Goal: Find specific page/section: Find specific page/section

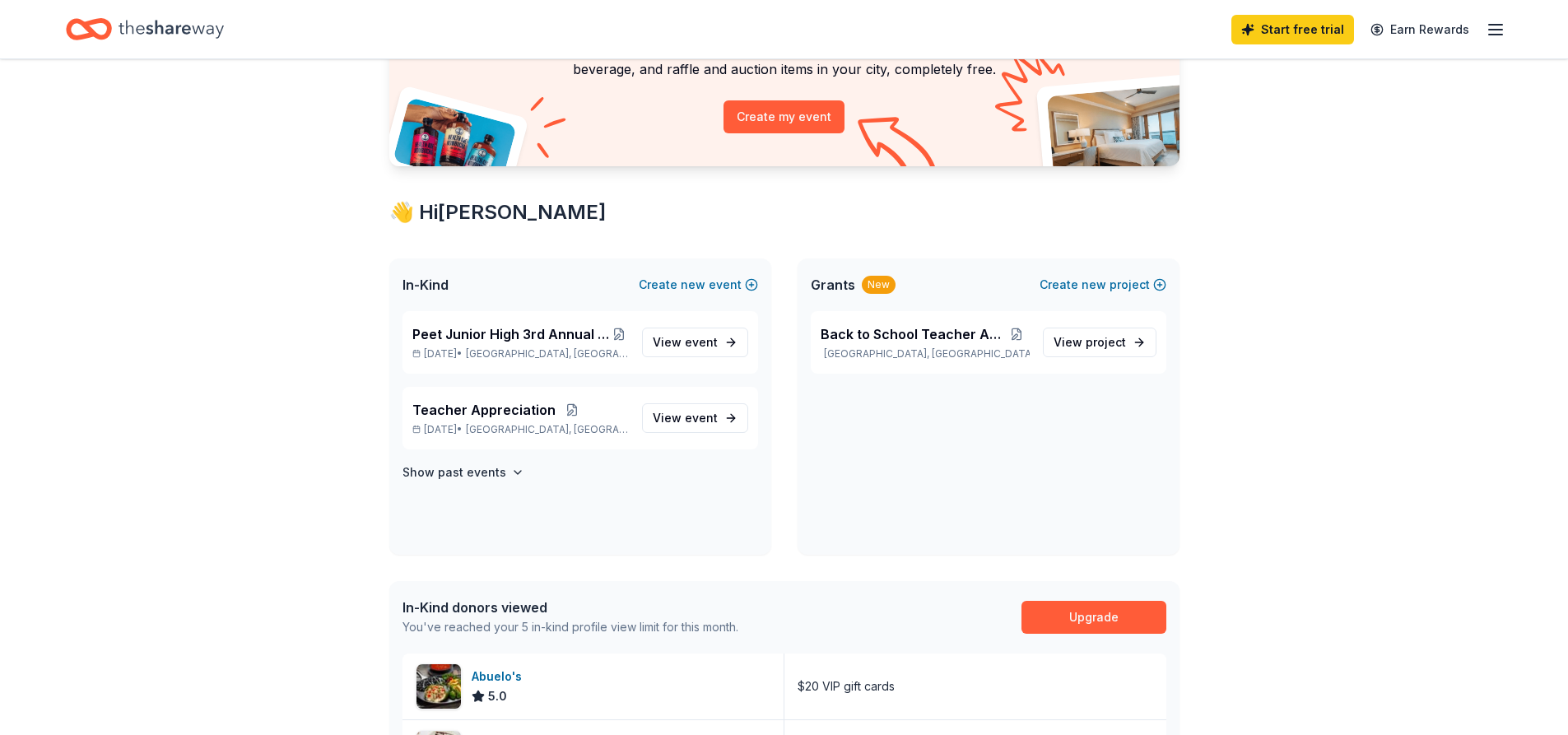
scroll to position [165, 0]
click at [708, 346] on span "event" at bounding box center [701, 341] width 33 height 14
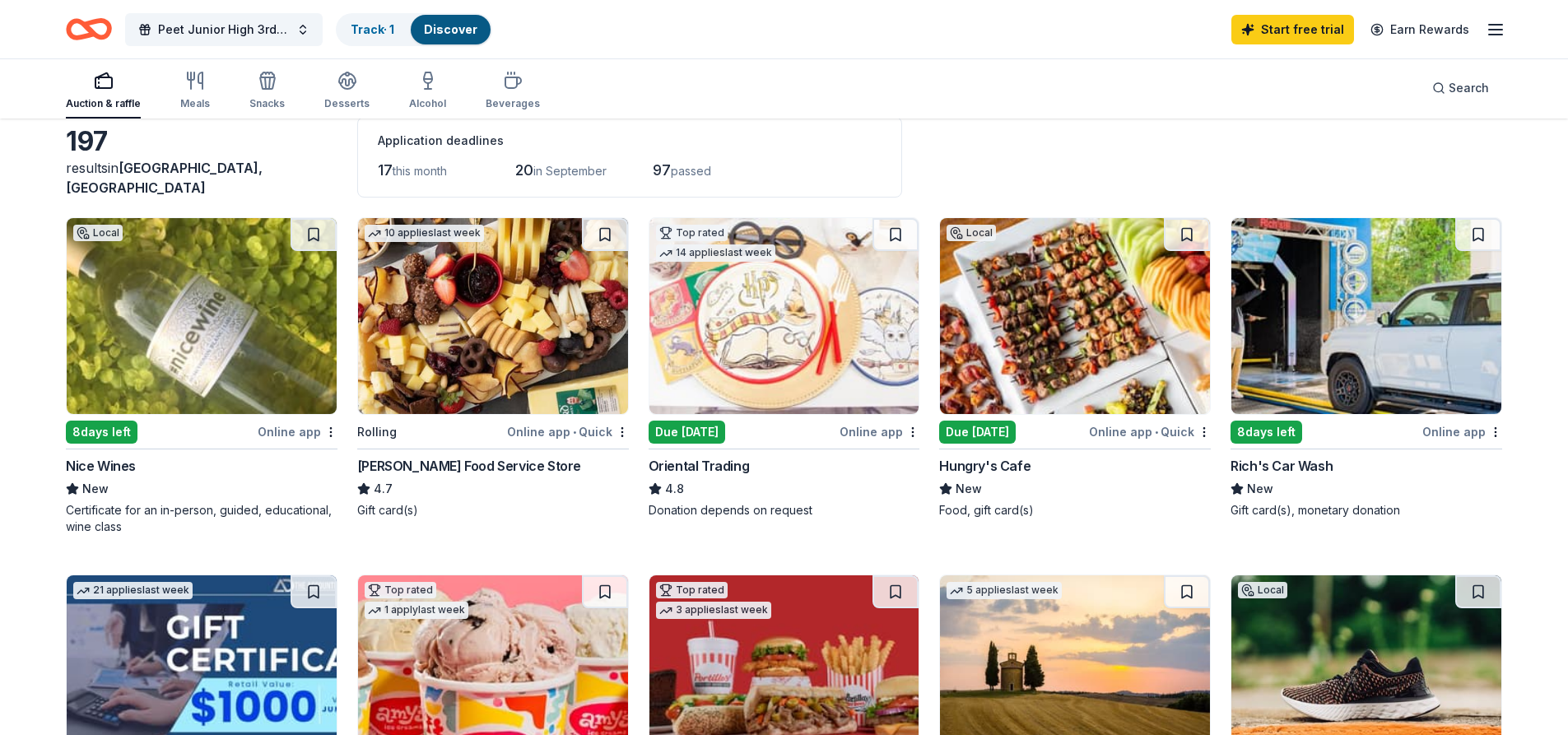
scroll to position [82, 0]
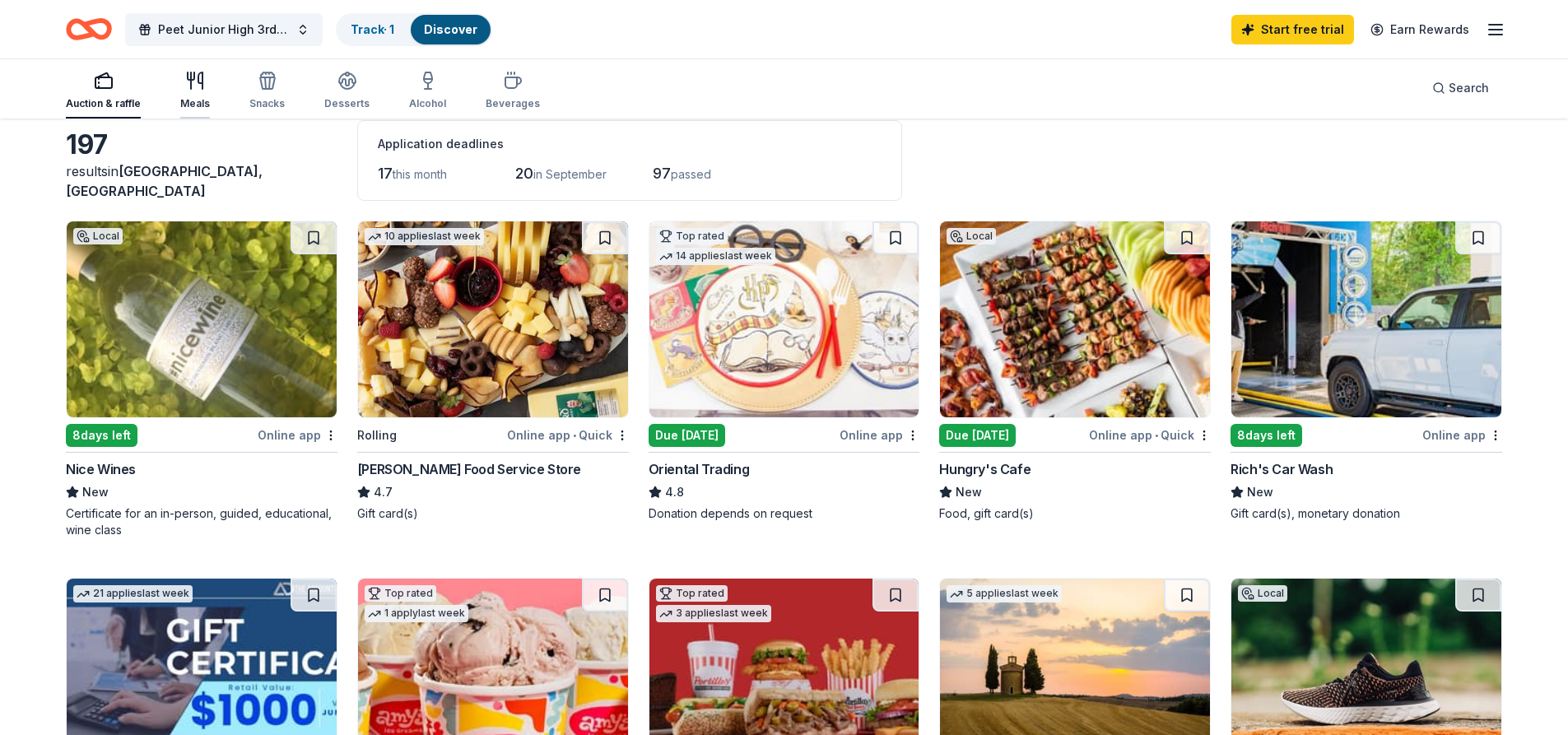
click at [191, 102] on div "Meals" at bounding box center [195, 103] width 30 height 13
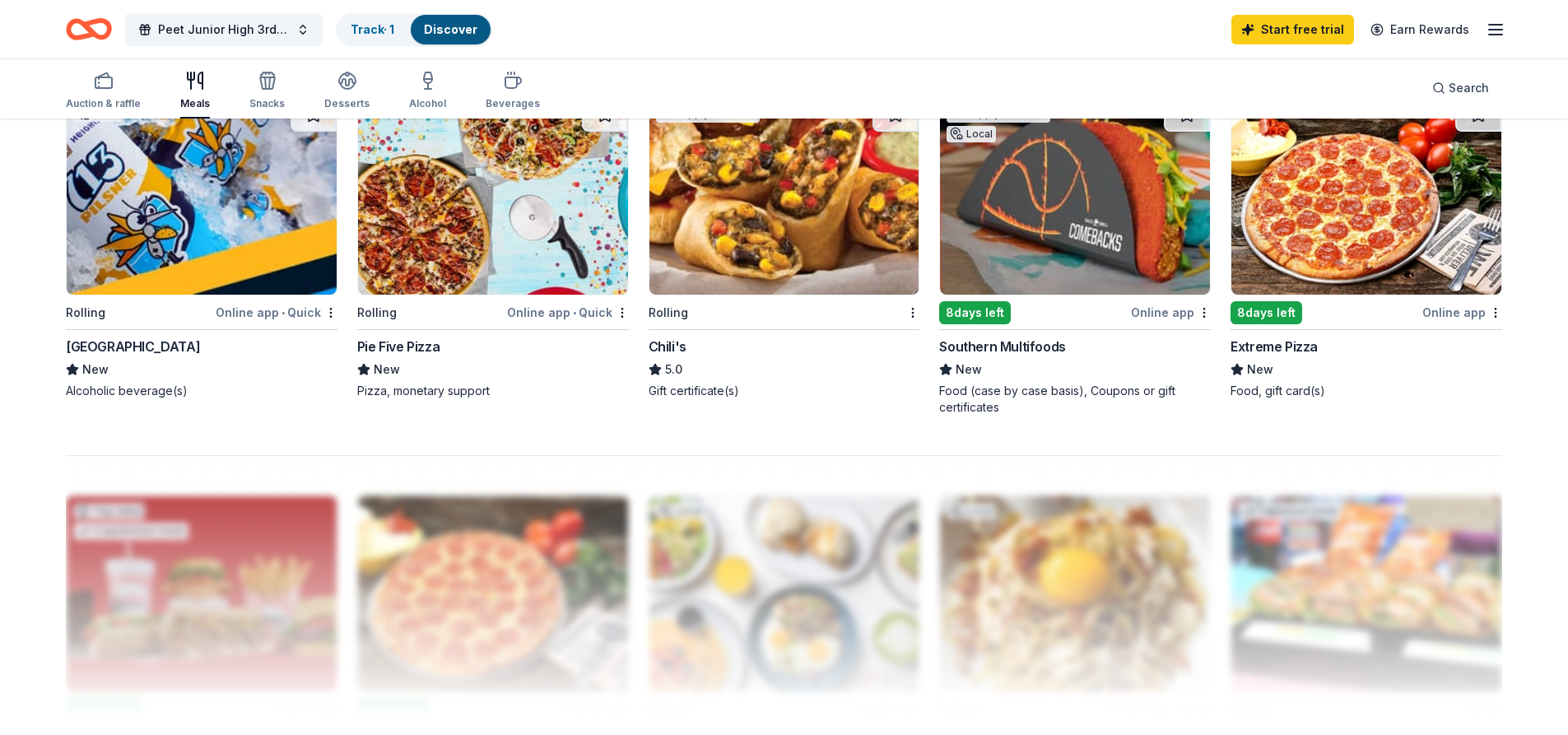
scroll to position [1234, 0]
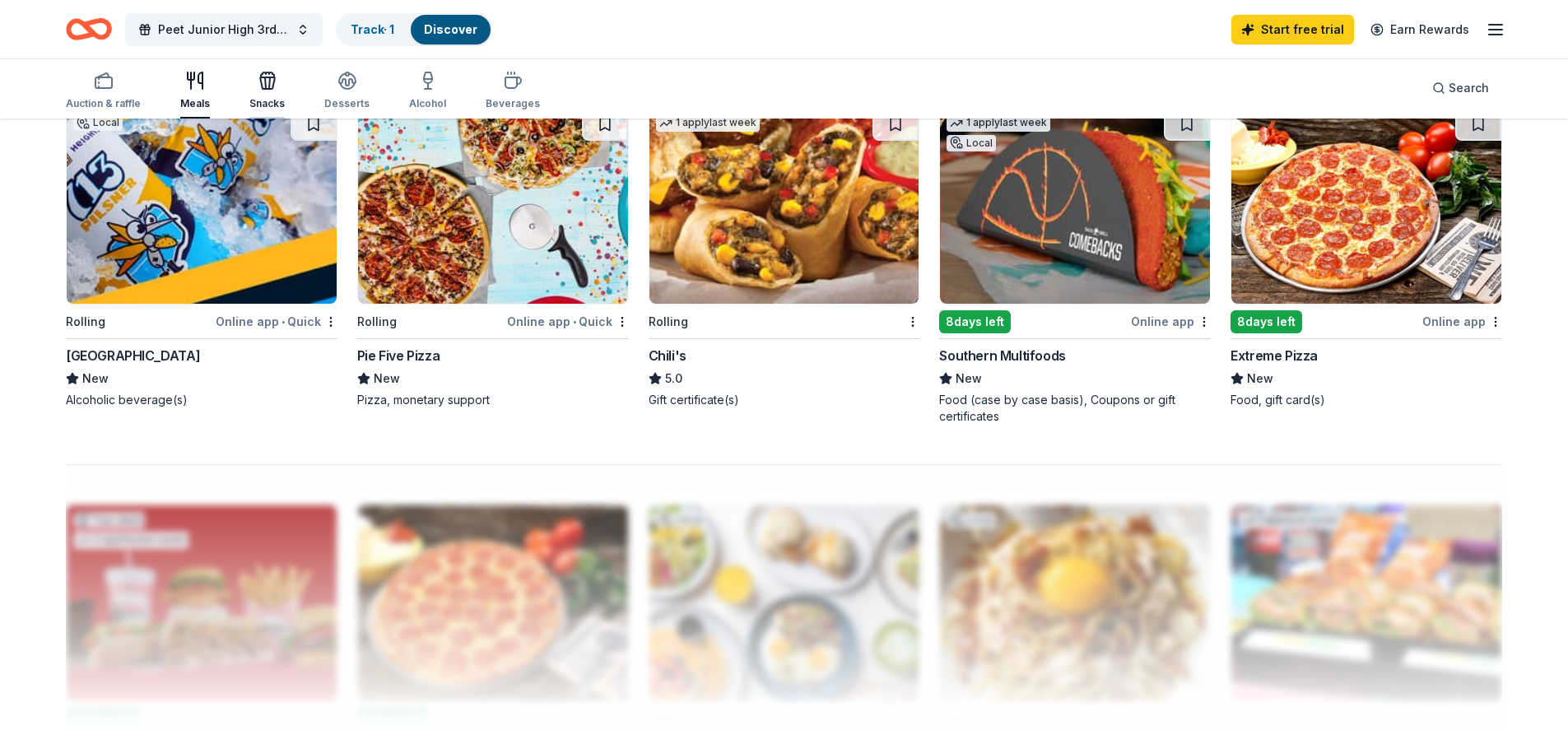
click at [258, 89] on icon "button" at bounding box center [267, 81] width 20 height 20
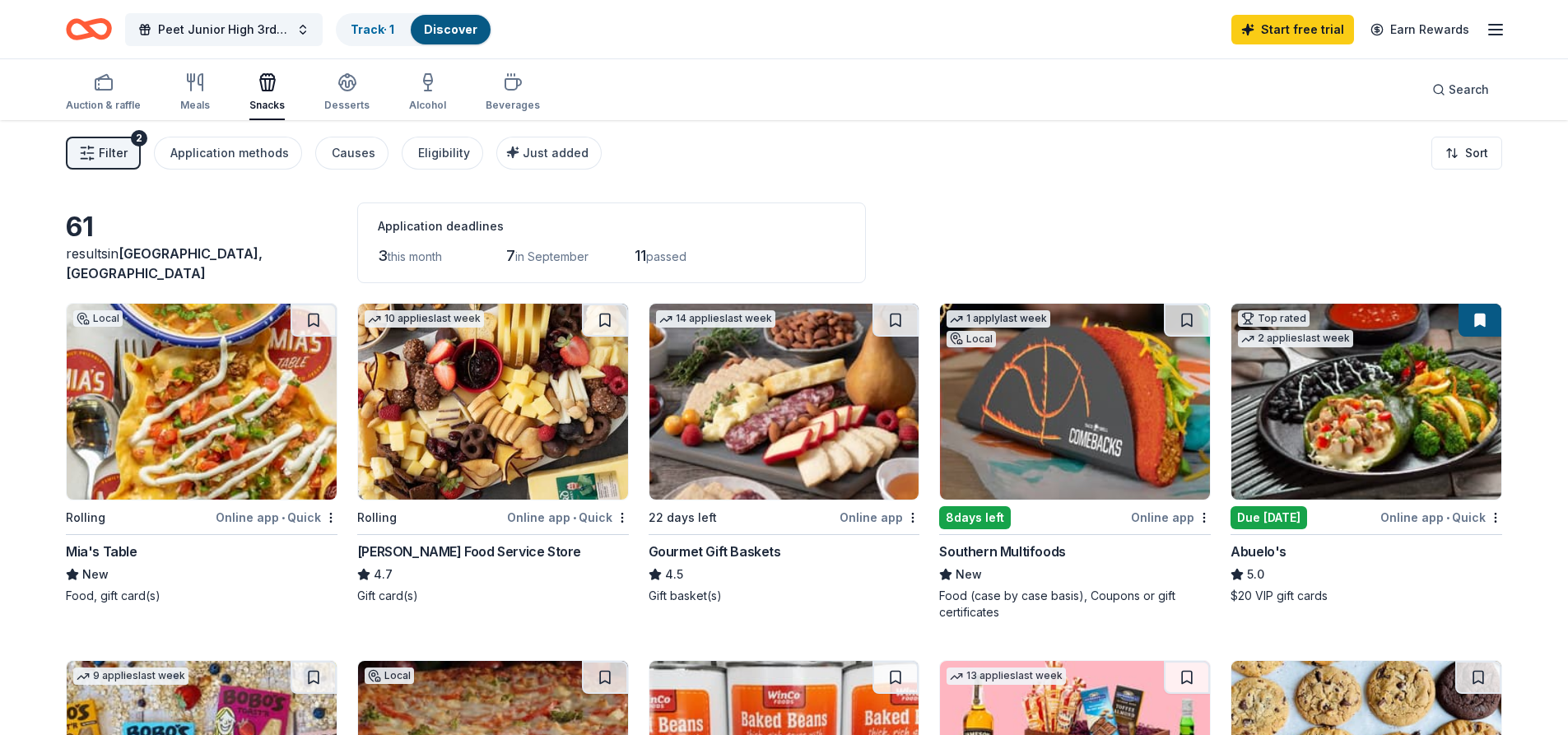
click at [1021, 461] on img at bounding box center [1074, 402] width 270 height 196
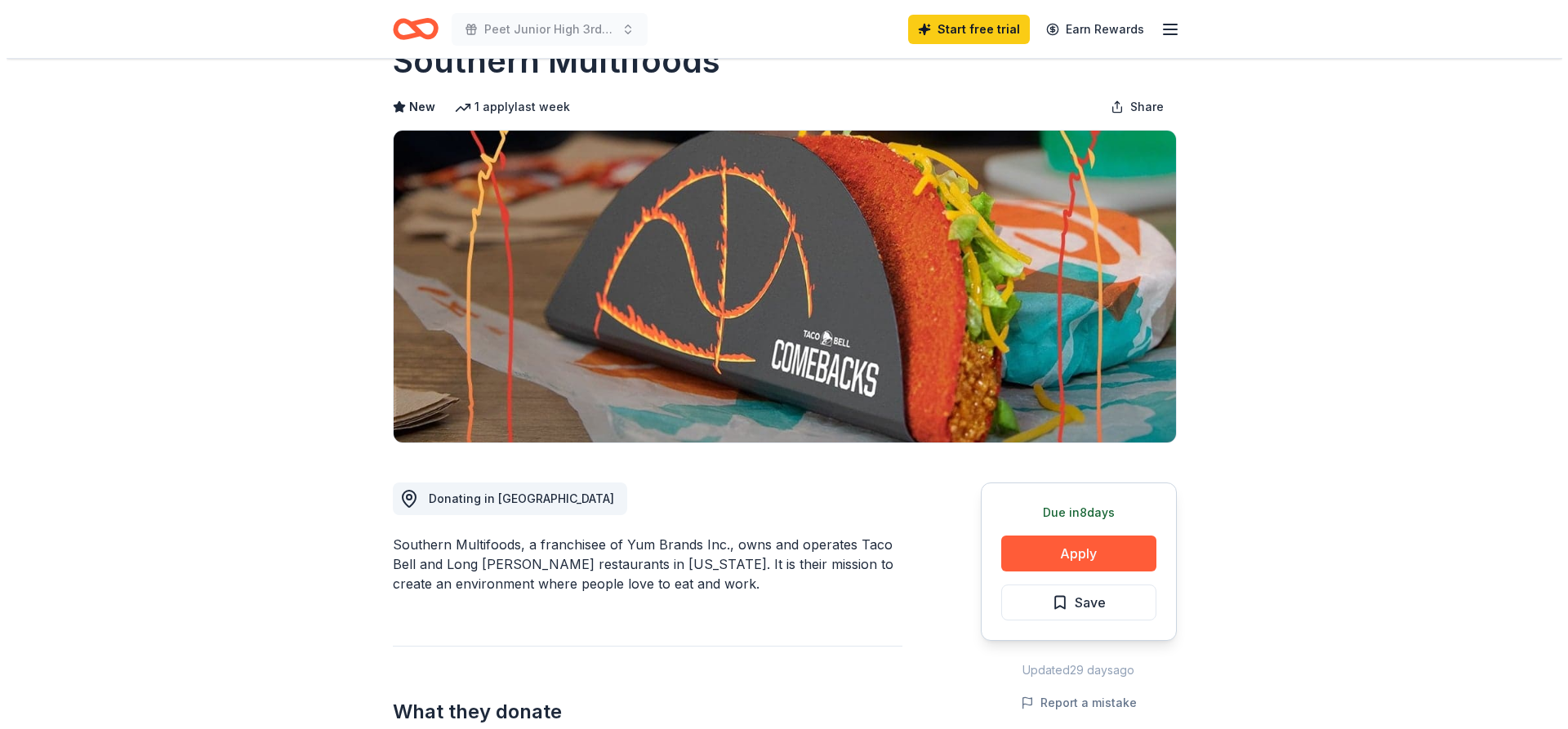
scroll to position [82, 0]
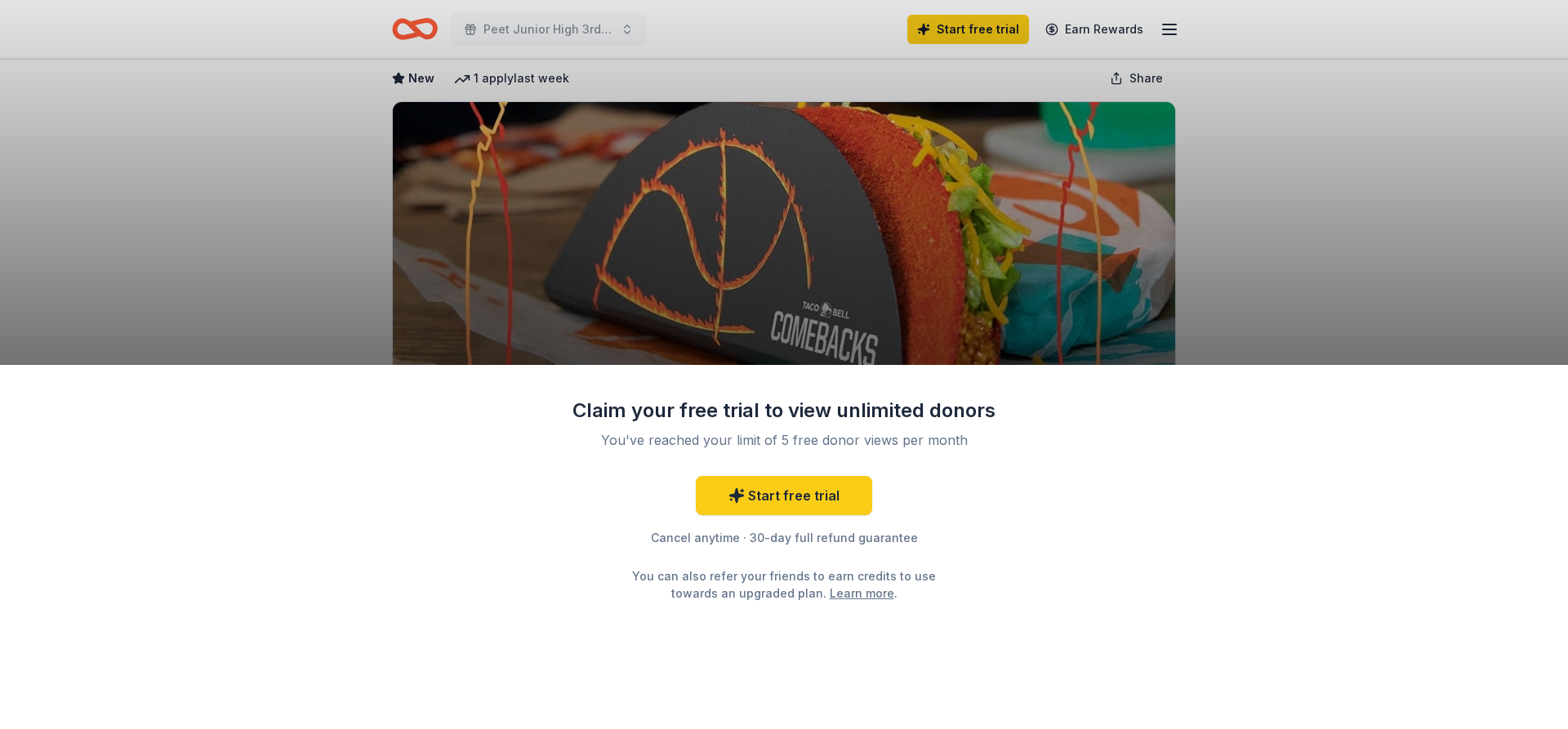
click at [1249, 288] on div "Claim your free trial to view unlimited donors You've reached your limit of 5 f…" at bounding box center [784, 364] width 1568 height 729
click at [401, 349] on div "Claim your free trial to view unlimited donors You've reached your limit of 5 f…" at bounding box center [784, 364] width 1568 height 729
click at [1241, 290] on div "Claim your free trial to view unlimited donors You've reached your limit of 5 f…" at bounding box center [784, 364] width 1568 height 729
